Goal: Task Accomplishment & Management: Manage account settings

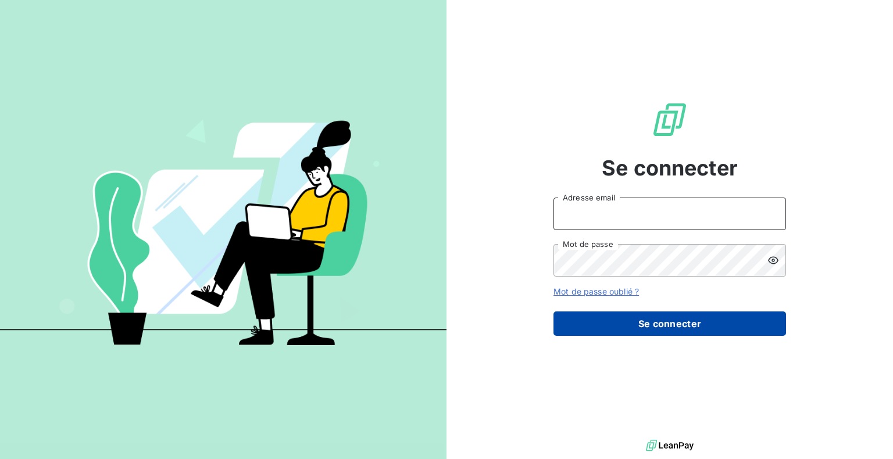
type input "[PERSON_NAME][EMAIL_ADDRESS][DOMAIN_NAME]"
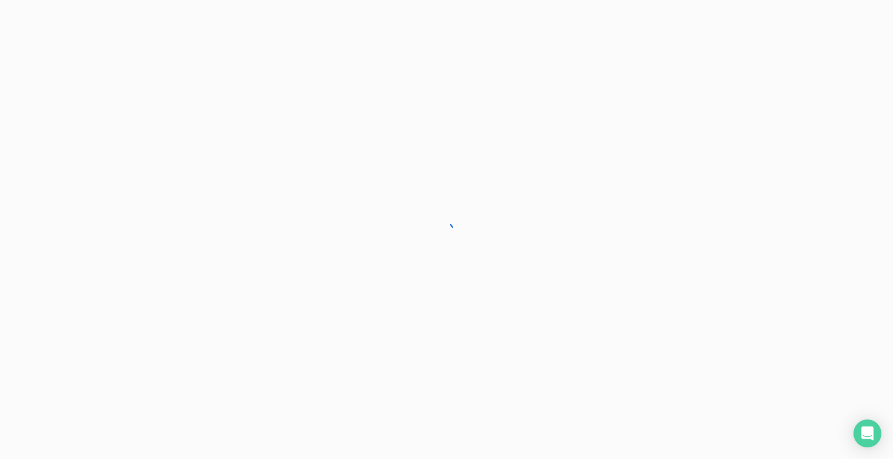
click at [643, 329] on div at bounding box center [446, 229] width 893 height 459
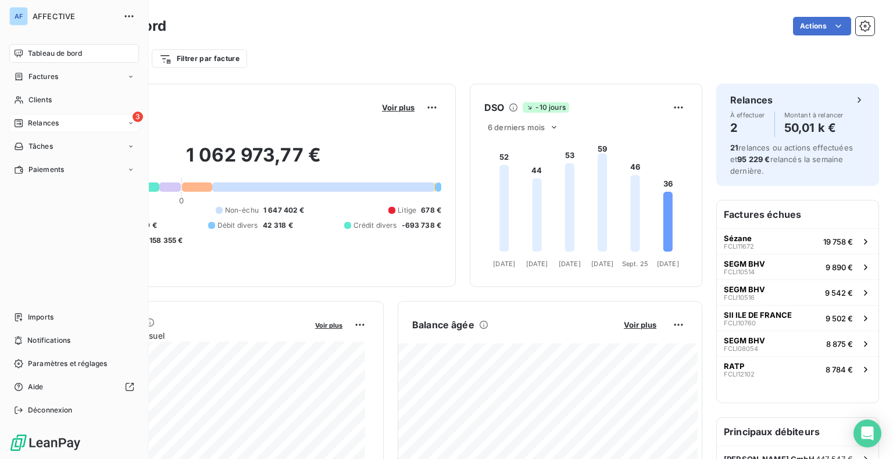
click at [30, 121] on span "Relances" at bounding box center [43, 123] width 31 height 10
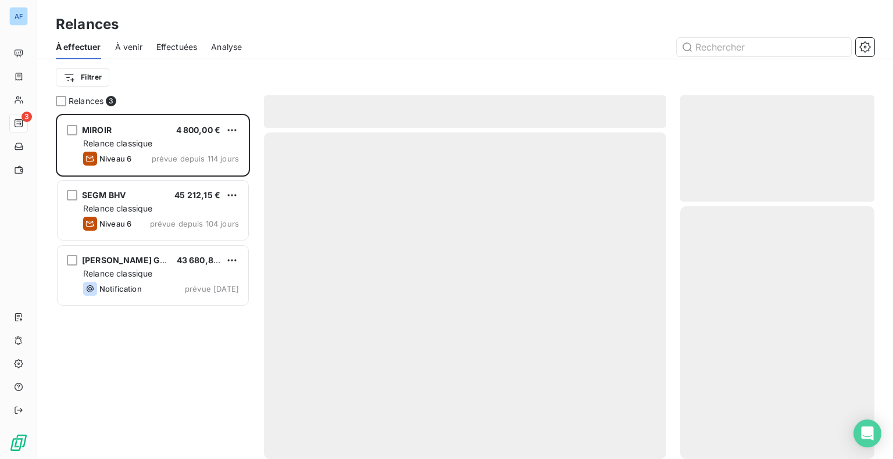
scroll to position [336, 185]
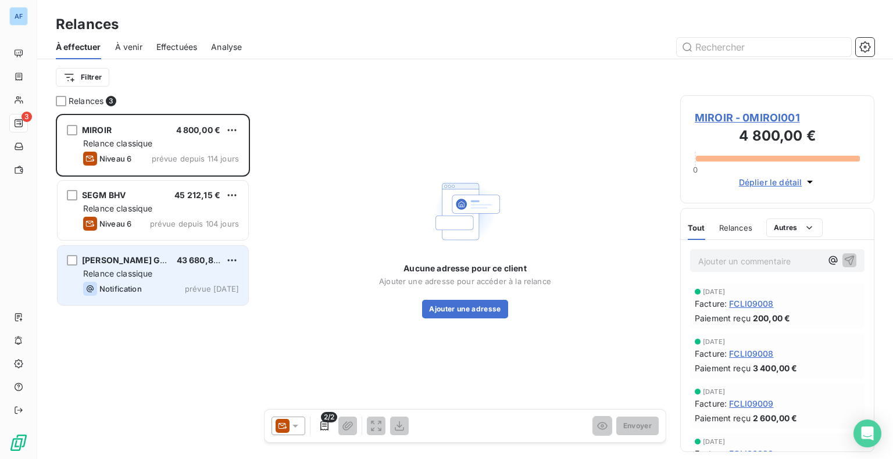
click at [151, 292] on div "Notification prévue [DATE]" at bounding box center [161, 289] width 156 height 14
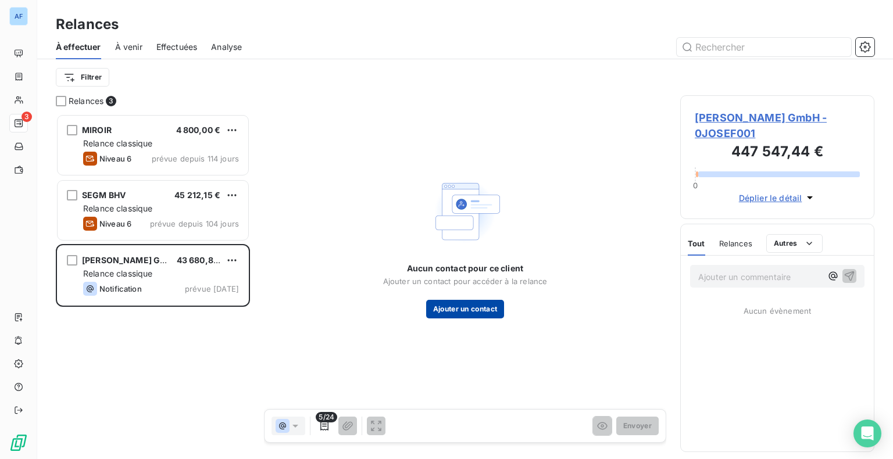
click at [455, 314] on button "Ajouter un contact" at bounding box center [465, 309] width 78 height 19
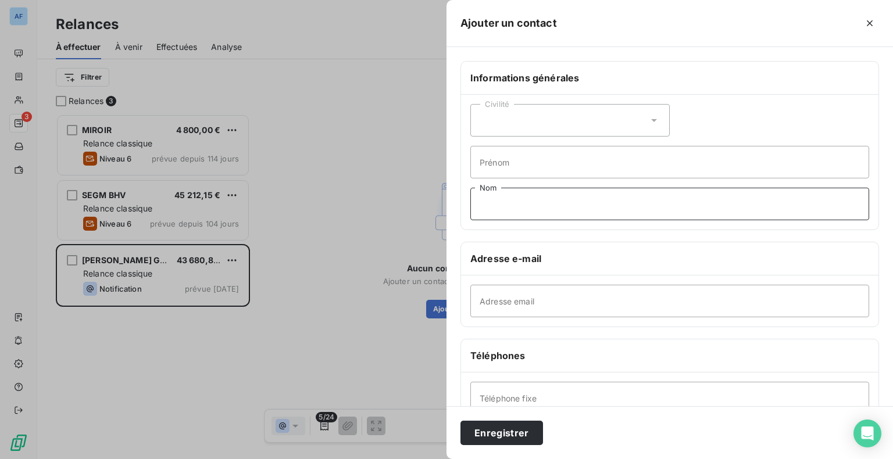
click at [525, 201] on input "Nom" at bounding box center [669, 204] width 399 height 33
type input "Compta"
paste input "[EMAIL_ADDRESS][DOMAIN_NAME]"
type input "[EMAIL_ADDRESS][DOMAIN_NAME]"
click at [497, 436] on button "Enregistrer" at bounding box center [501, 433] width 83 height 24
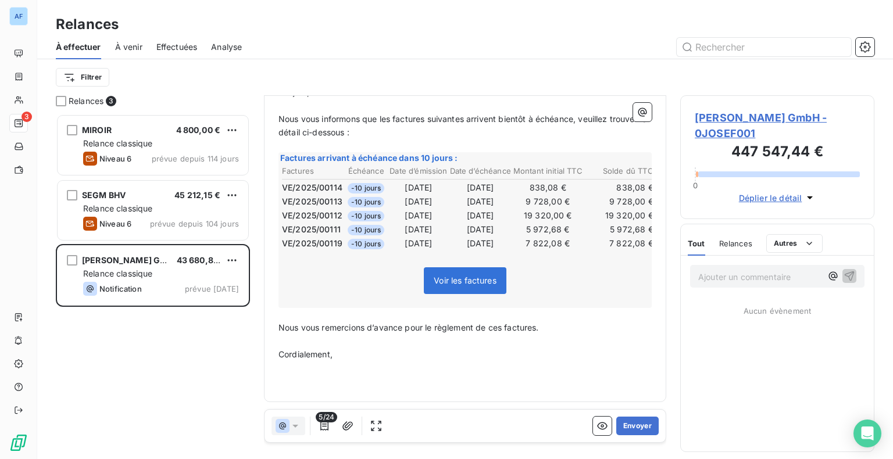
scroll to position [198, 0]
click at [630, 424] on button "Envoyer" at bounding box center [637, 426] width 42 height 19
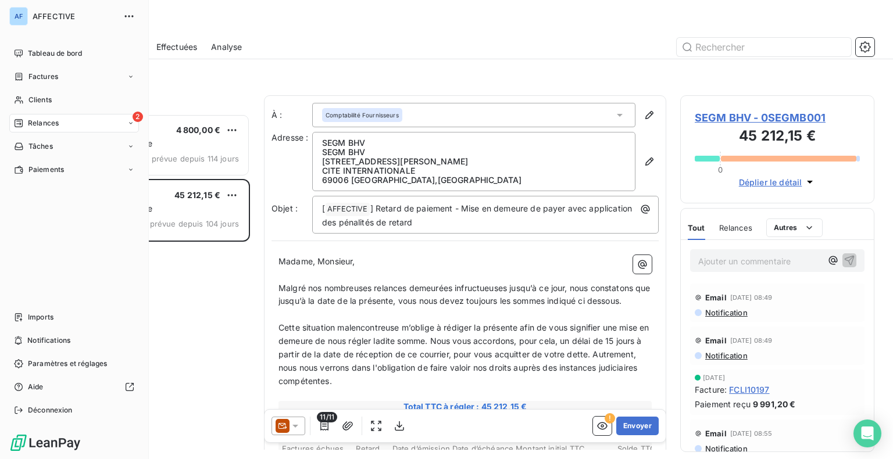
click at [27, 127] on div "Relances" at bounding box center [36, 123] width 45 height 10
click at [49, 58] on span "Tableau de bord" at bounding box center [55, 53] width 54 height 10
